Goal: Task Accomplishment & Management: Complete application form

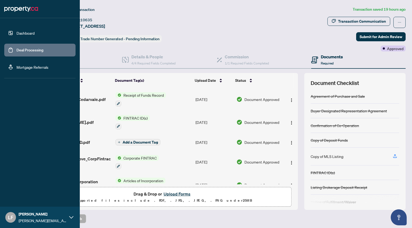
click at [16, 34] on link "Dashboard" at bounding box center [25, 33] width 18 height 5
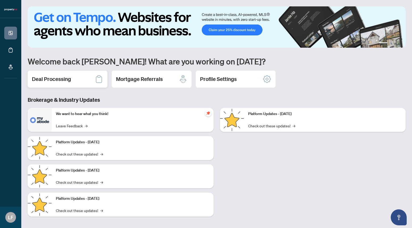
click at [65, 79] on h2 "Deal Processing" at bounding box center [51, 78] width 39 height 7
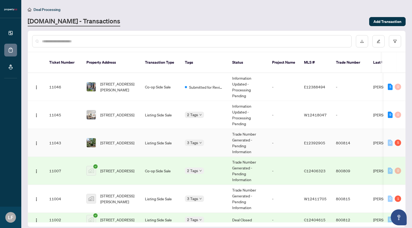
click at [114, 140] on span "[STREET_ADDRESS]" at bounding box center [117, 143] width 34 height 6
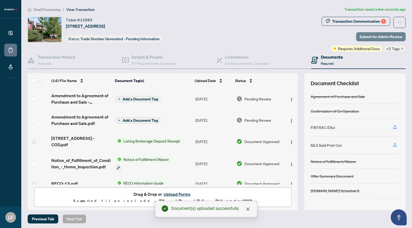
click at [374, 38] on span "Submit for Admin Review" at bounding box center [380, 36] width 43 height 9
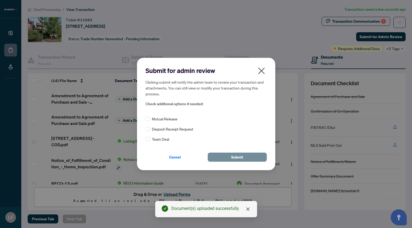
click at [244, 158] on button "Submit" at bounding box center [237, 156] width 59 height 9
